Goal: Contribute content

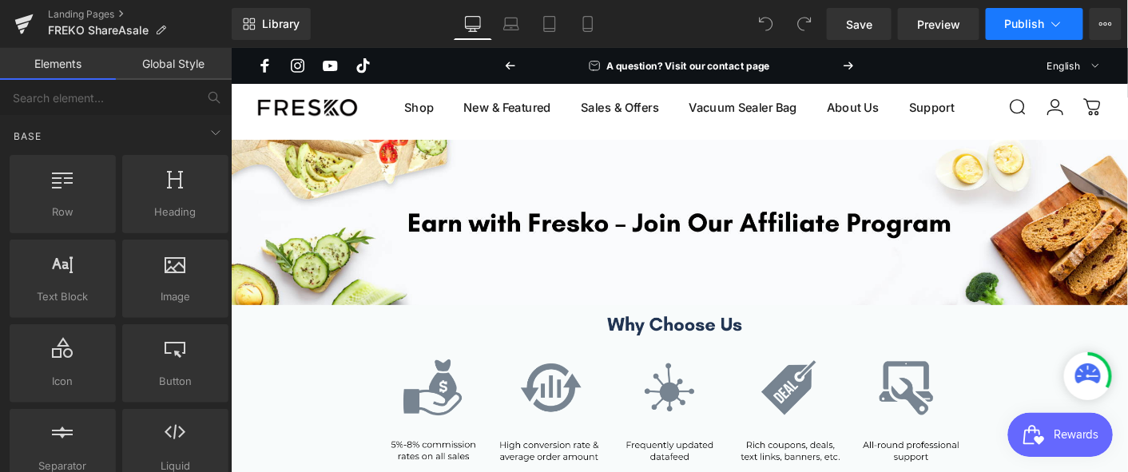
click at [1020, 19] on span "Publish" at bounding box center [1025, 24] width 40 height 13
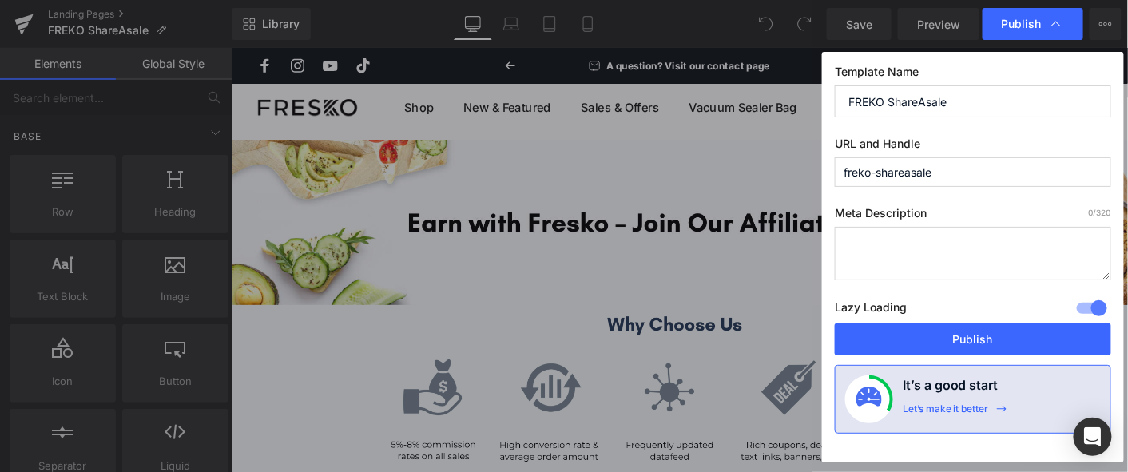
click at [860, 169] on input "freko-shareasale" at bounding box center [973, 172] width 276 height 30
click at [842, 171] on input "freko-shareasale" at bounding box center [973, 172] width 276 height 30
click at [848, 170] on input "freko-shareasale" at bounding box center [973, 172] width 276 height 30
click at [842, 170] on input "freko-shareasale" at bounding box center [973, 172] width 276 height 30
click at [848, 172] on input "freko-shareasale" at bounding box center [973, 172] width 276 height 30
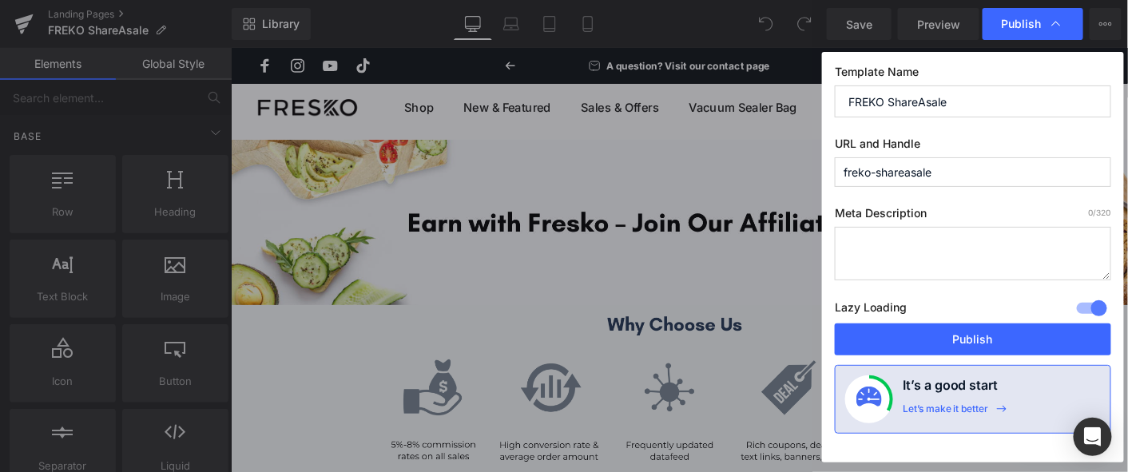
click at [858, 172] on input "freko-shareasale" at bounding box center [973, 172] width 276 height 30
type input "fresko-shareasale"
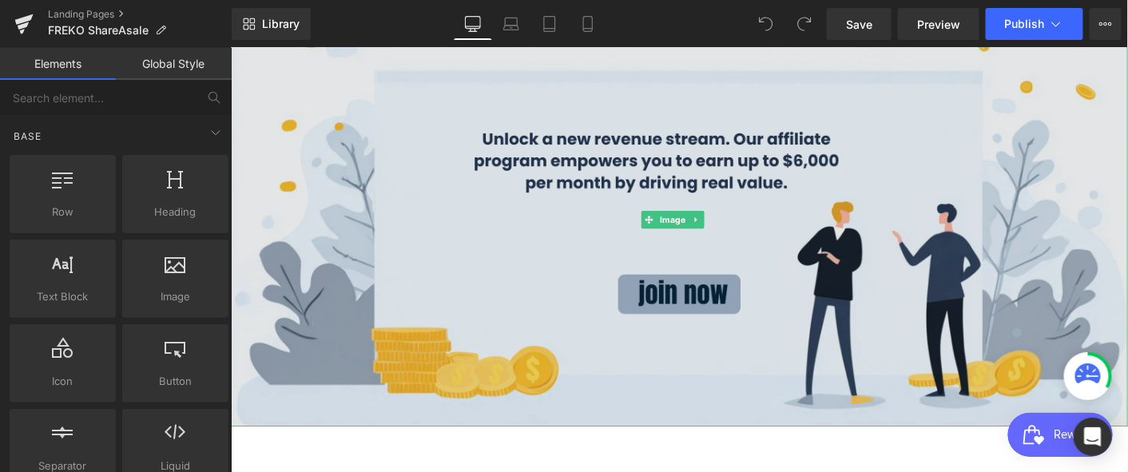
scroll to position [614, 0]
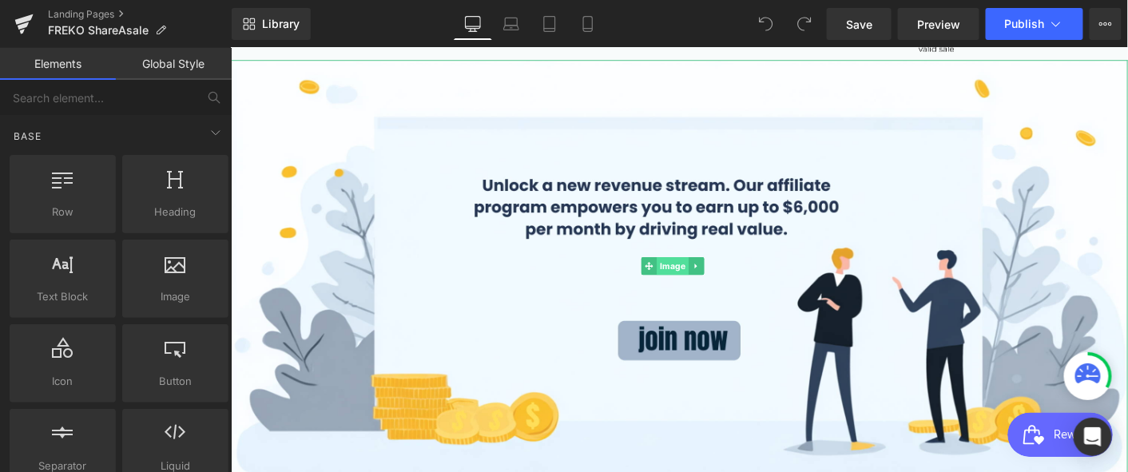
click at [696, 275] on span "Image" at bounding box center [706, 281] width 34 height 19
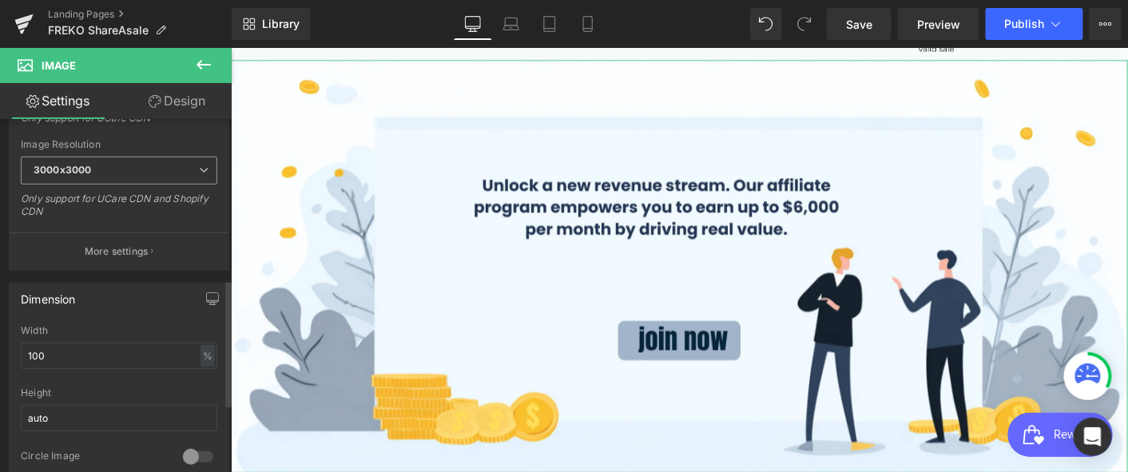
scroll to position [443, 0]
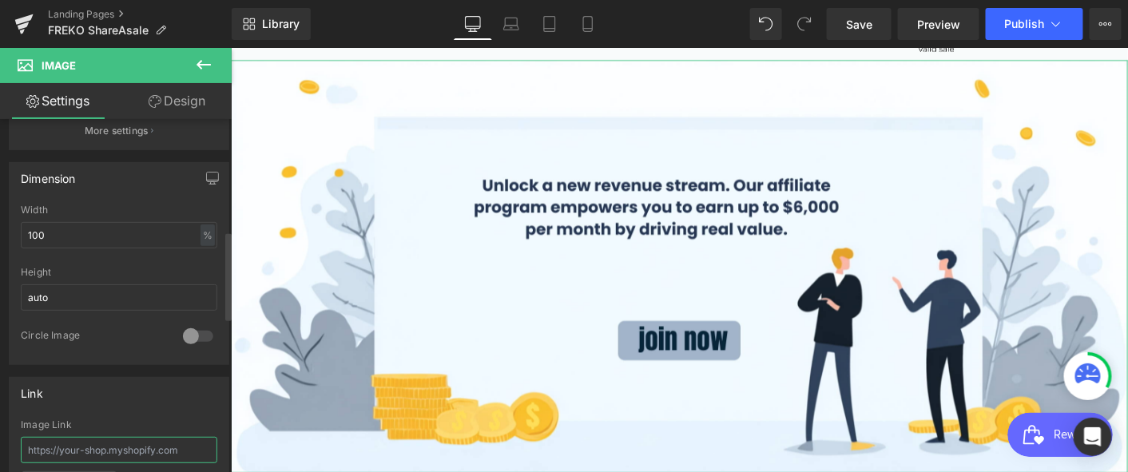
click at [121, 446] on input "text" at bounding box center [119, 450] width 197 height 26
paste input "[URL][DOMAIN_NAME]"
type input "[URL][DOMAIN_NAME]"
click at [135, 393] on div "Link" at bounding box center [119, 393] width 219 height 30
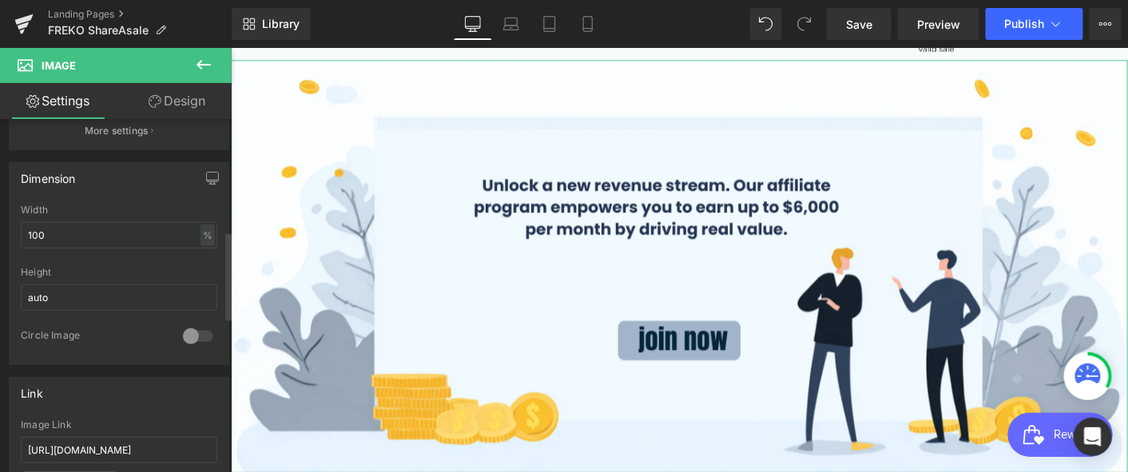
scroll to position [0, 0]
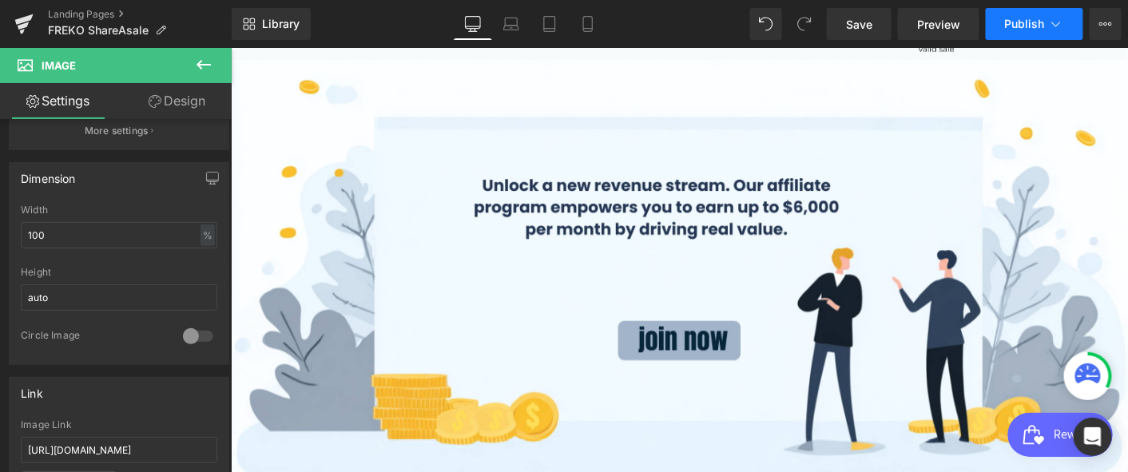
click at [1031, 22] on span "Publish" at bounding box center [1025, 24] width 40 height 13
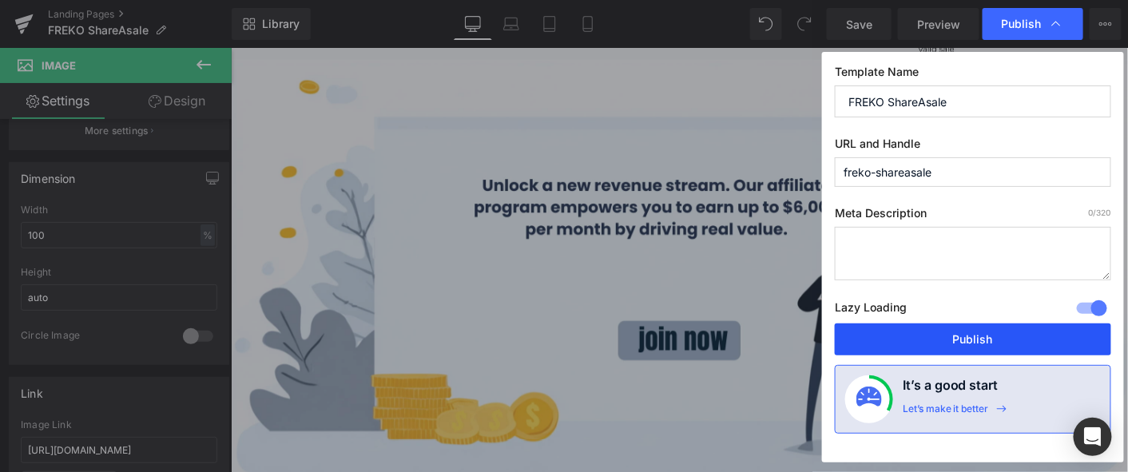
click at [908, 341] on button "Publish" at bounding box center [973, 340] width 276 height 32
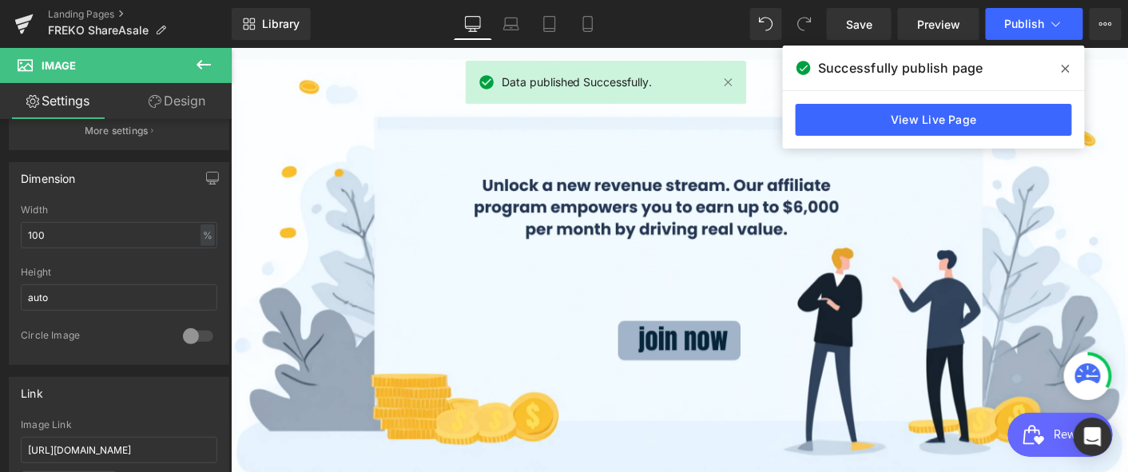
drag, startPoint x: 1063, startPoint y: 69, endPoint x: 783, endPoint y: 4, distance: 287.8
click at [1063, 69] on icon at bounding box center [1066, 68] width 8 height 13
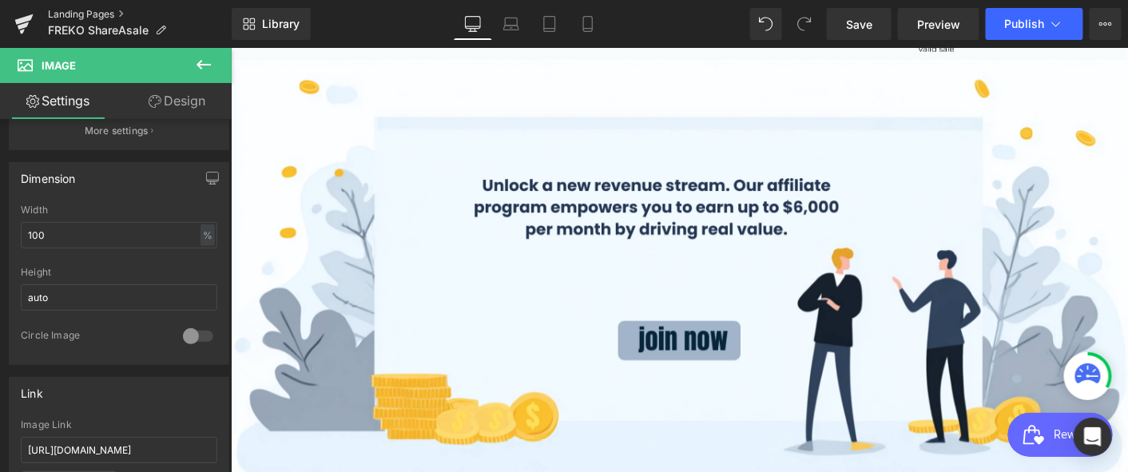
click at [99, 12] on link "Landing Pages" at bounding box center [140, 14] width 184 height 13
